Goal: Task Accomplishment & Management: Use online tool/utility

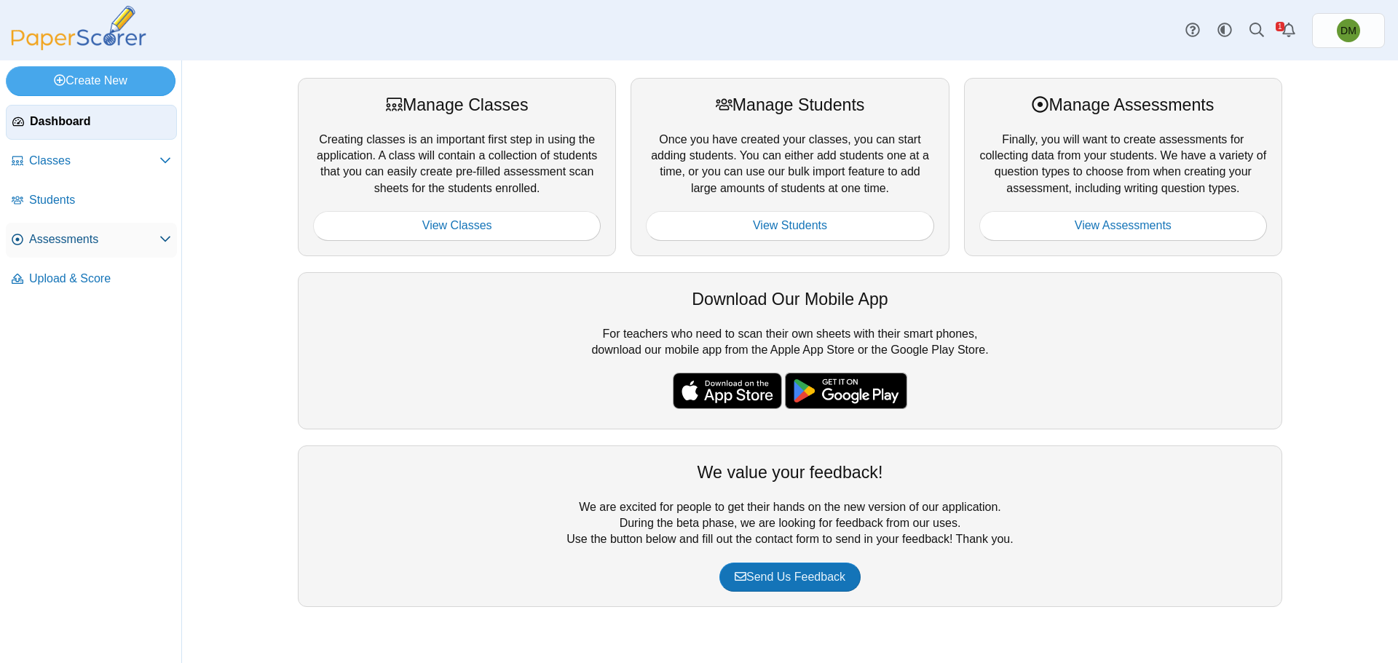
click at [127, 238] on span "Assessments" at bounding box center [94, 240] width 130 height 16
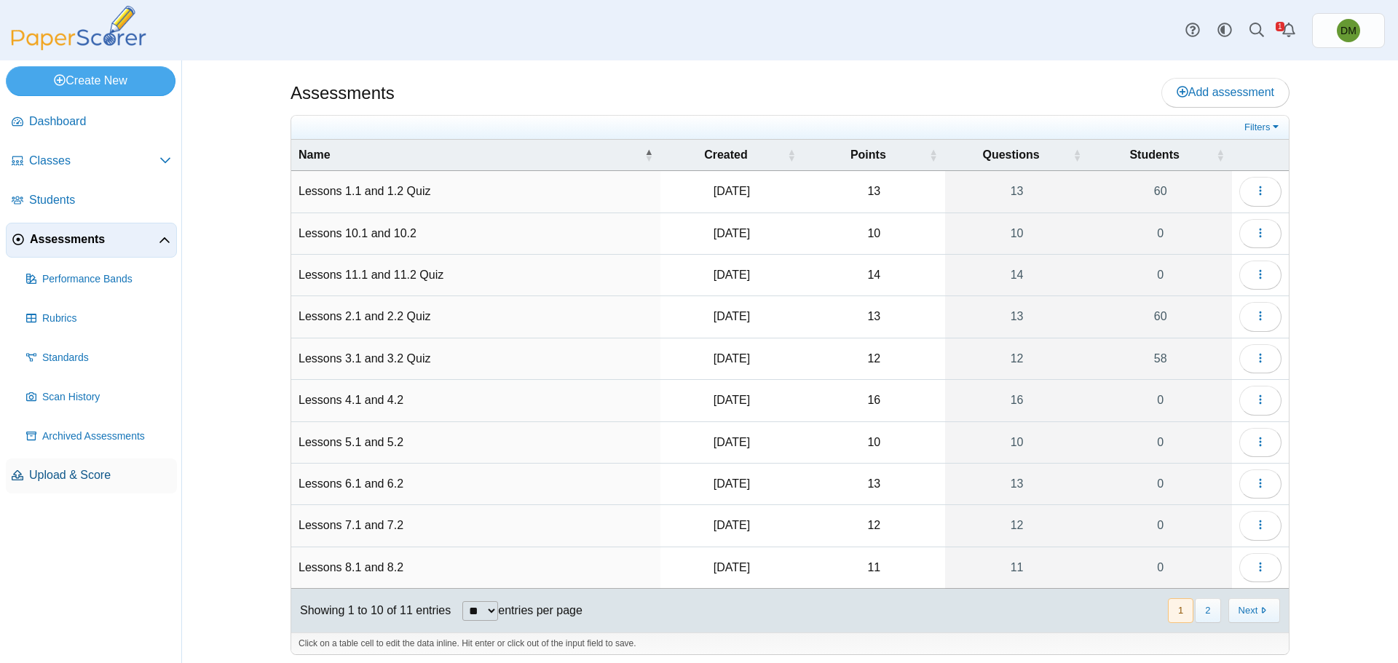
click at [42, 474] on span "Upload & Score" at bounding box center [100, 475] width 142 height 16
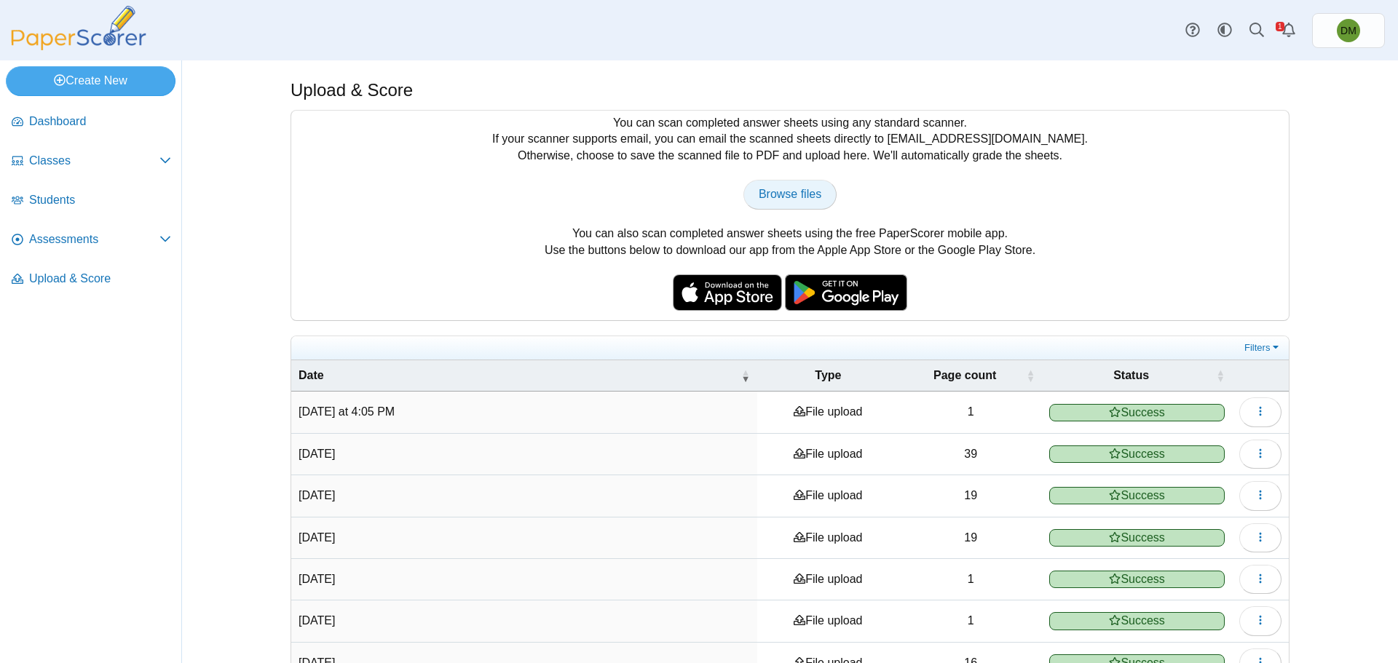
click at [788, 181] on link "Browse files" at bounding box center [789, 194] width 93 height 29
type input "**********"
click at [132, 243] on span "Assessments" at bounding box center [94, 240] width 130 height 16
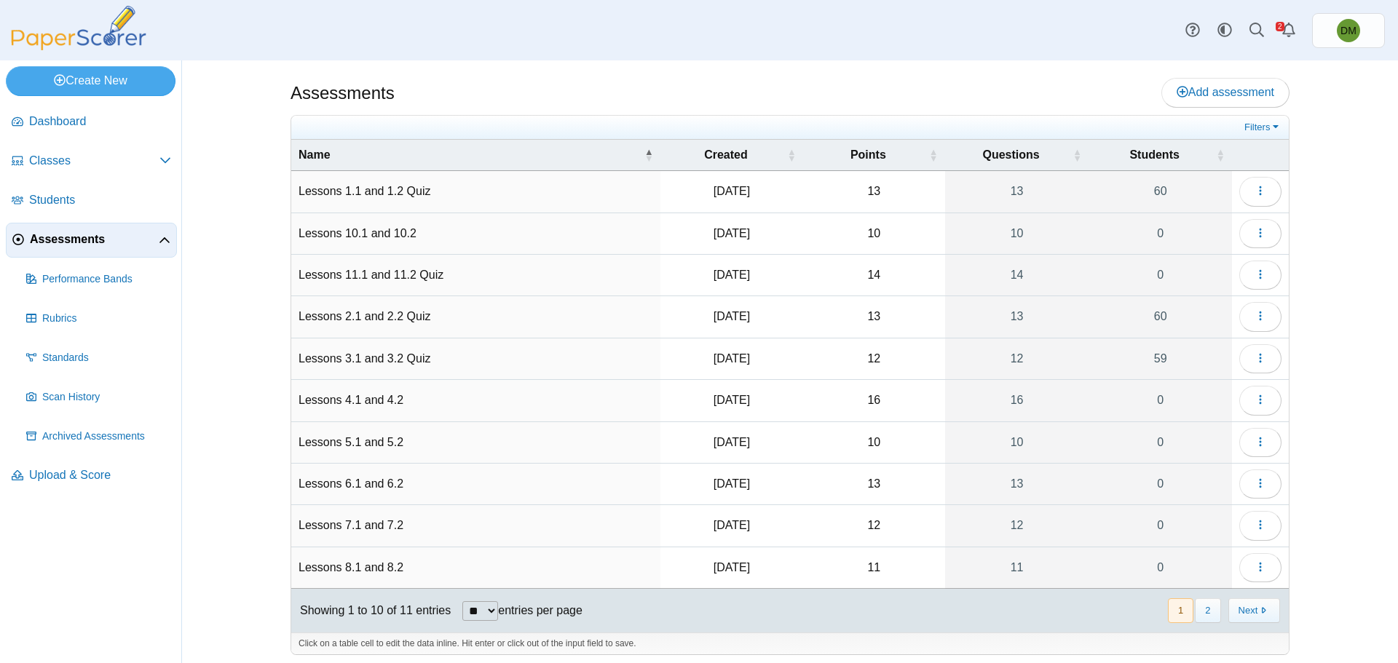
click at [374, 357] on td "Lessons 3.1 and 3.2 Quiz" at bounding box center [475, 360] width 369 height 42
click at [1276, 354] on td "Loading…" at bounding box center [1260, 360] width 57 height 42
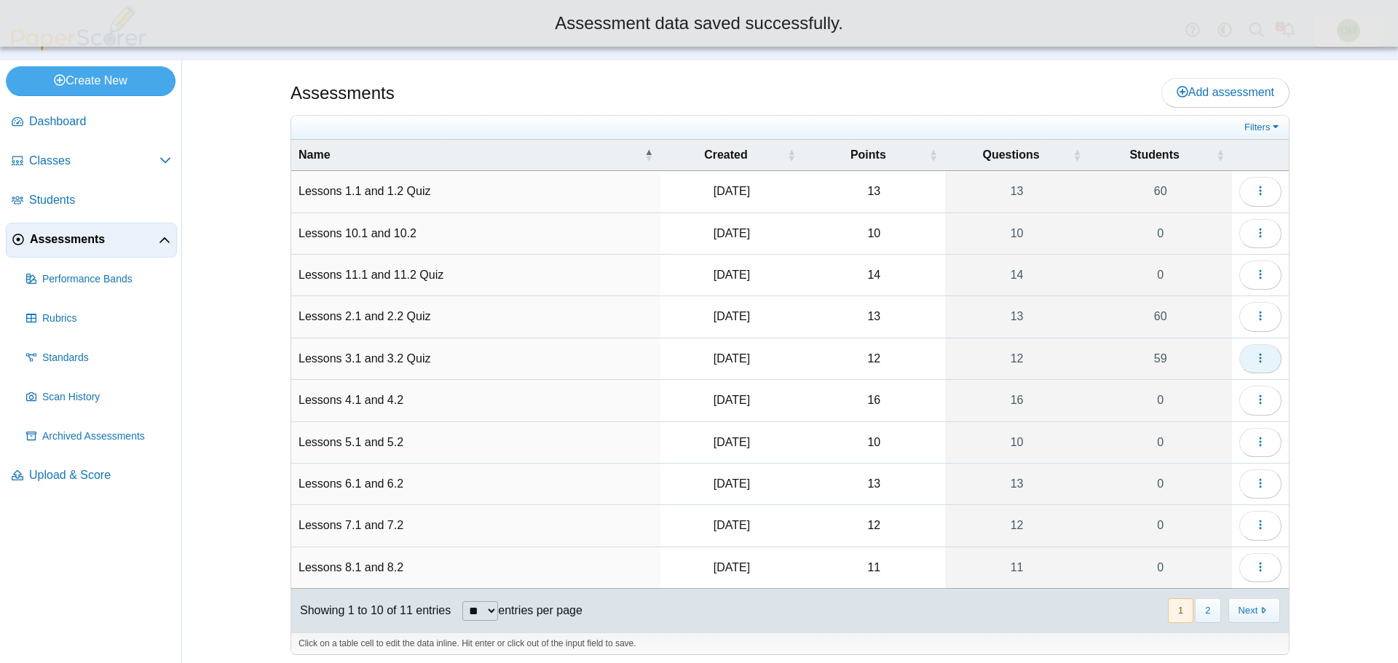
click at [1264, 354] on button "button" at bounding box center [1260, 358] width 42 height 29
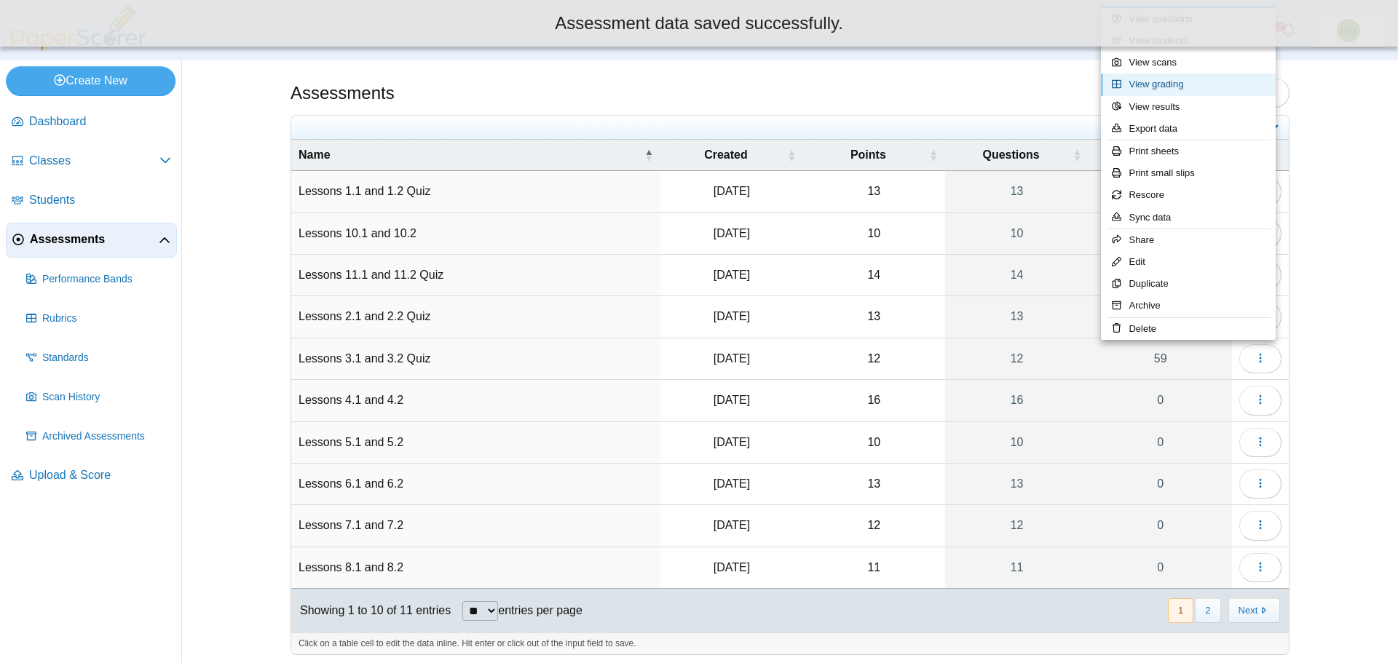
click at [1166, 82] on link "View grading" at bounding box center [1188, 85] width 175 height 22
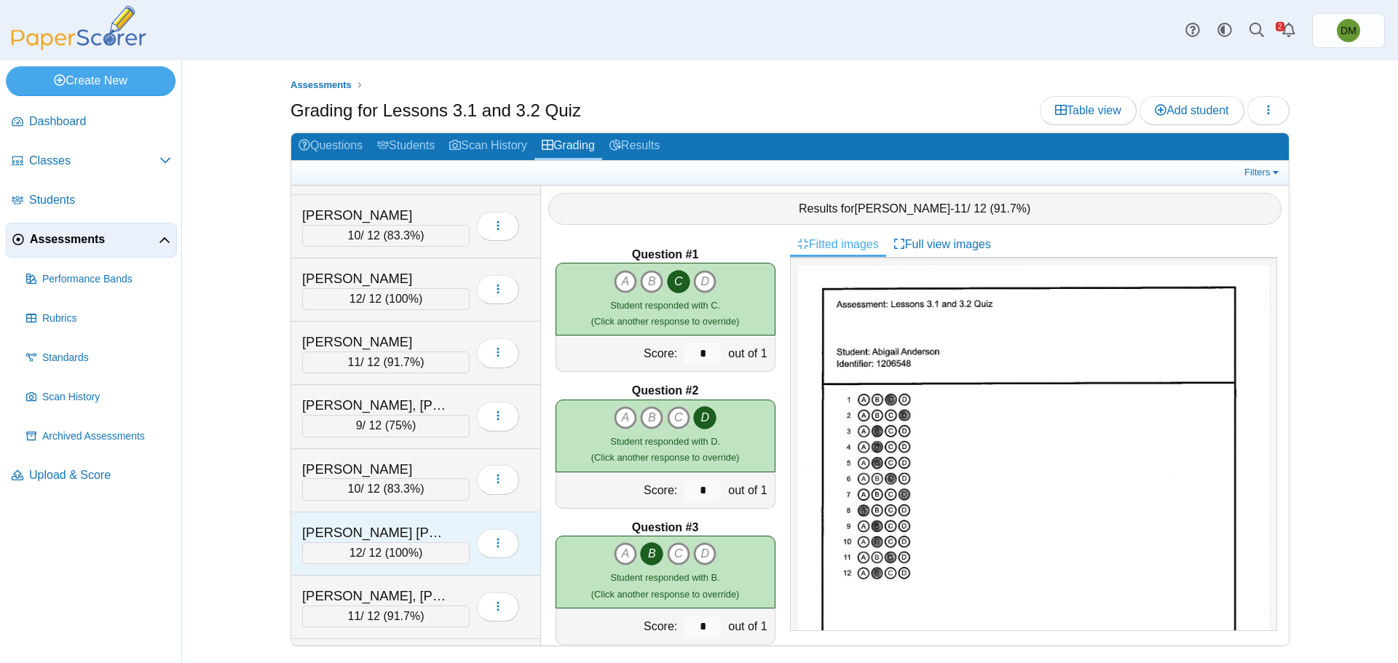
scroll to position [2039, 0]
